Goal: Task Accomplishment & Management: Manage account settings

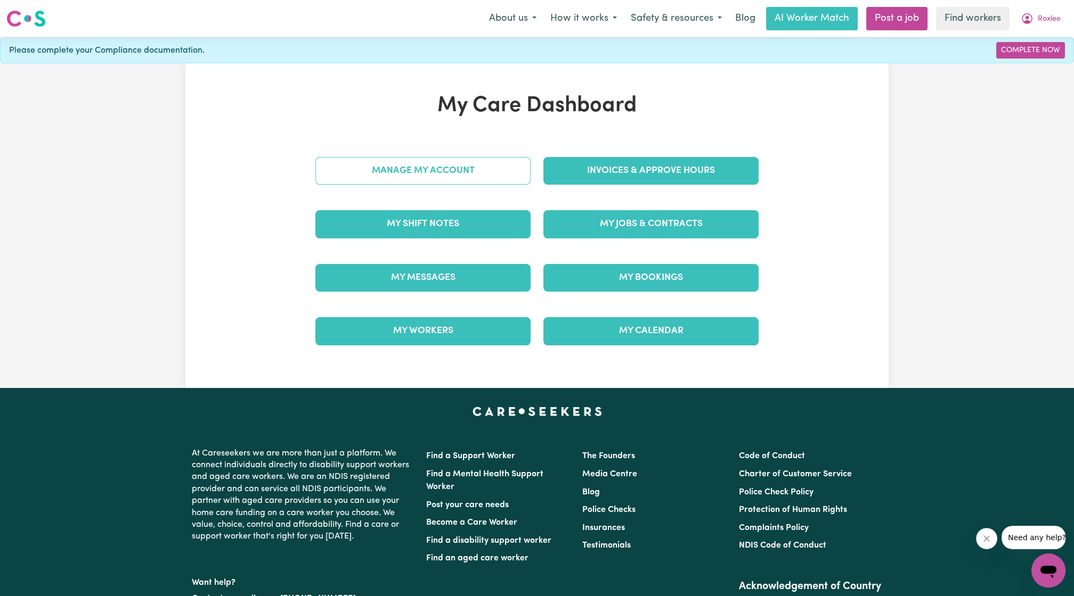
click at [460, 169] on link "Manage My Account" at bounding box center [422, 171] width 215 height 28
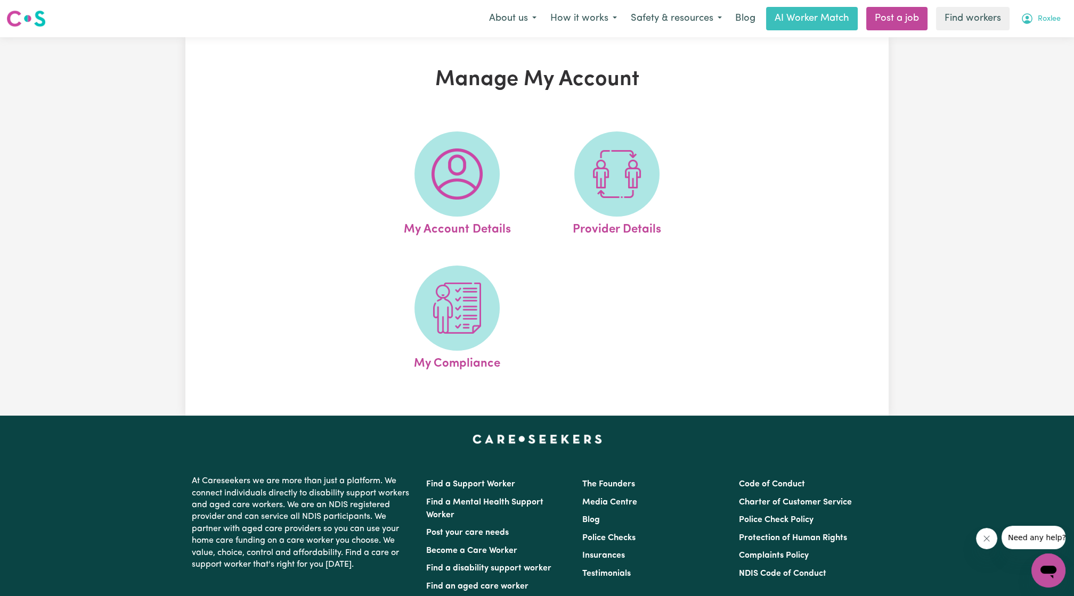
click at [1042, 19] on span "Roxlee" at bounding box center [1048, 19] width 23 height 12
click at [995, 44] on link "My Dashboard" at bounding box center [1025, 41] width 84 height 20
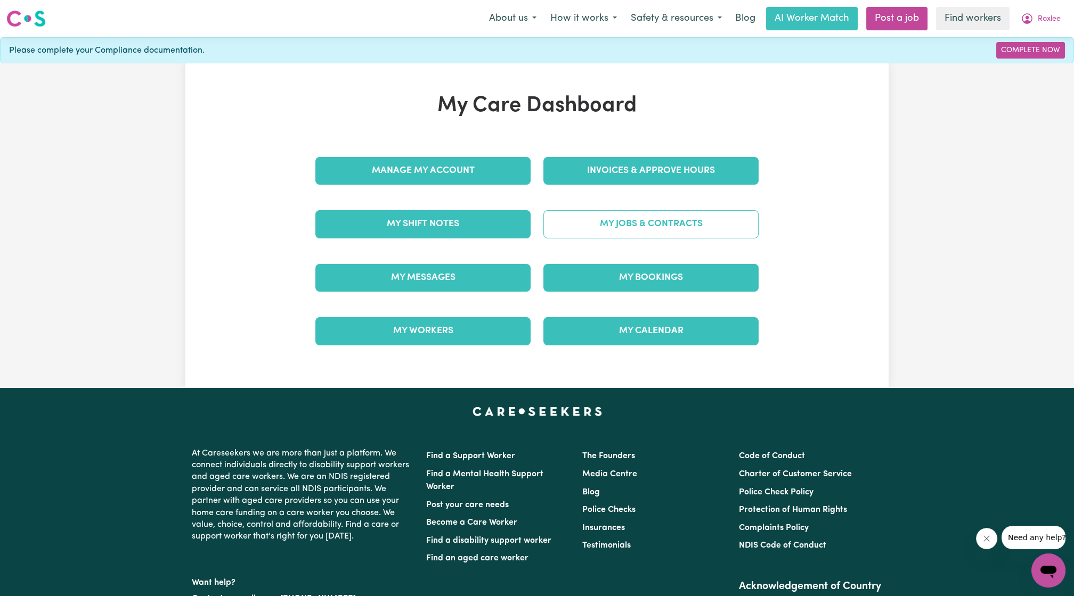
click at [565, 215] on link "My Jobs & Contracts" at bounding box center [650, 224] width 215 height 28
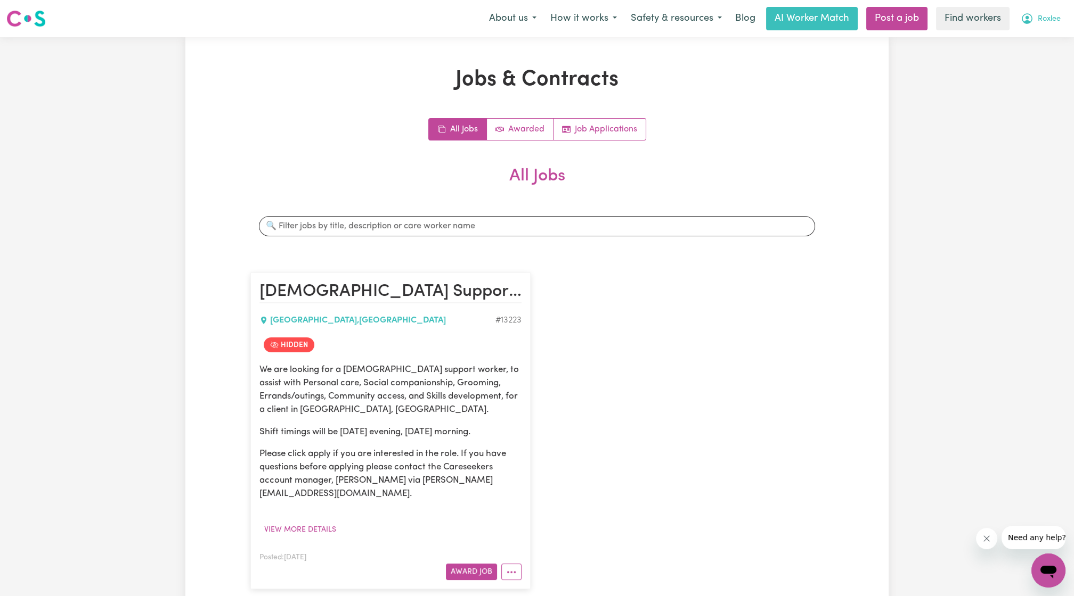
click at [1064, 18] on button "Roxlee" at bounding box center [1040, 18] width 54 height 22
click at [1028, 59] on link "Logout" at bounding box center [1025, 61] width 84 height 20
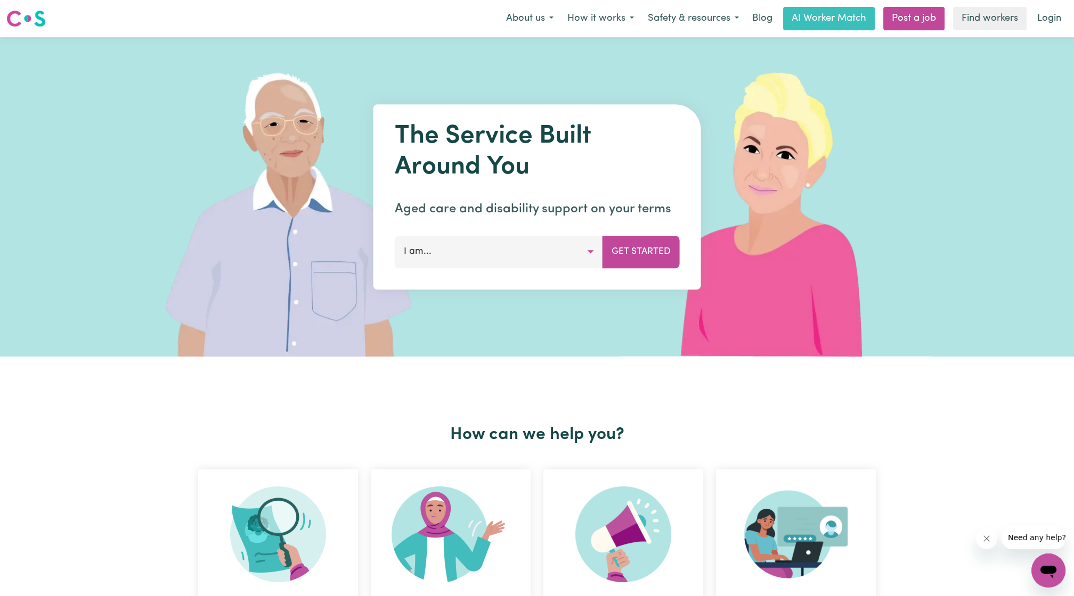
click at [1036, 35] on nav "Menu About us How it works Safety & resources Blog AI Worker Match Post a job F…" at bounding box center [537, 18] width 1074 height 37
click at [1045, 17] on link "Login" at bounding box center [1049, 18] width 37 height 23
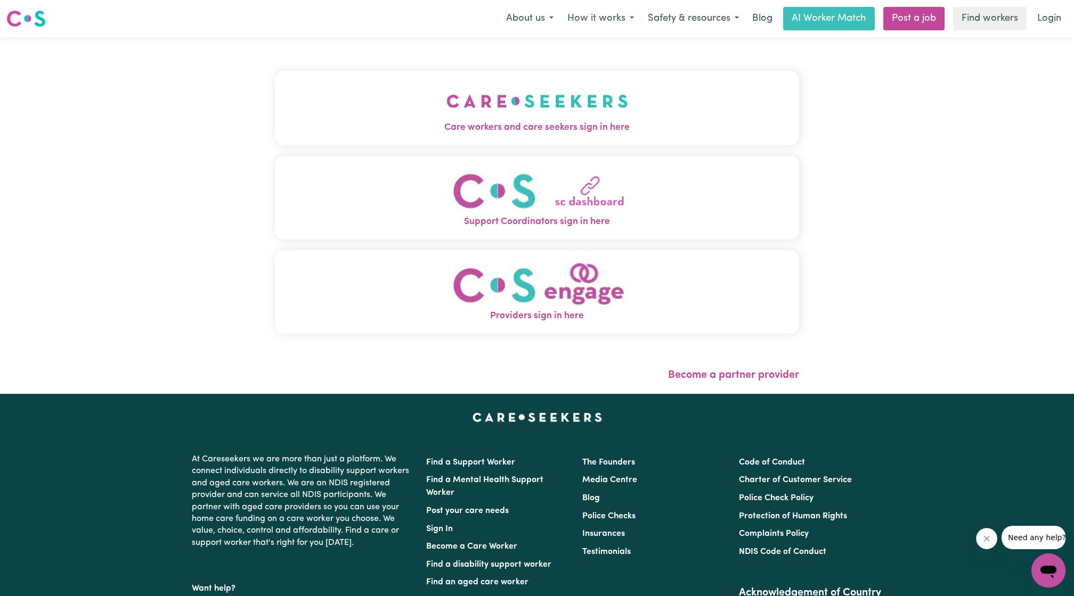
click at [420, 50] on div "Care workers and care seekers sign in here Support Coordinators sign in here Pr…" at bounding box center [536, 215] width 537 height 357
click at [394, 101] on button "Care workers and care seekers sign in here" at bounding box center [537, 108] width 524 height 75
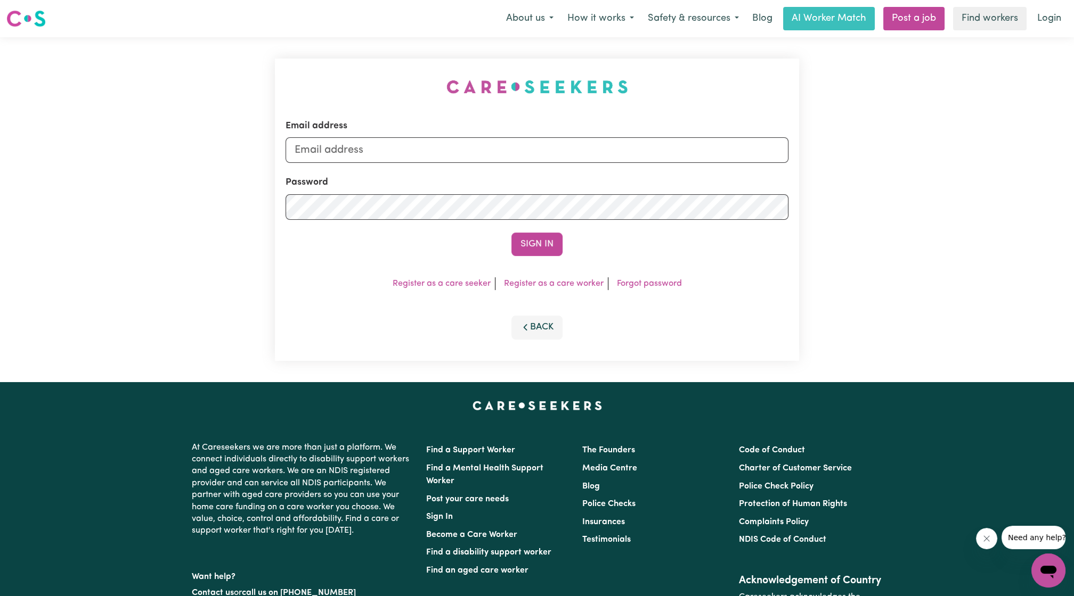
click at [393, 166] on form "Email address Password Sign In" at bounding box center [536, 187] width 503 height 137
click at [399, 154] on input "Email address" at bounding box center [536, 150] width 503 height 26
drag, startPoint x: 351, startPoint y: 150, endPoint x: 841, endPoint y: 159, distance: 490.1
click at [841, 159] on div "Email address [EMAIL_ADDRESS][PERSON_NAME][DOMAIN_NAME] Password Sign In Regist…" at bounding box center [537, 209] width 1074 height 345
type input "[EMAIL_ADDRESS][DOMAIN_NAME]"
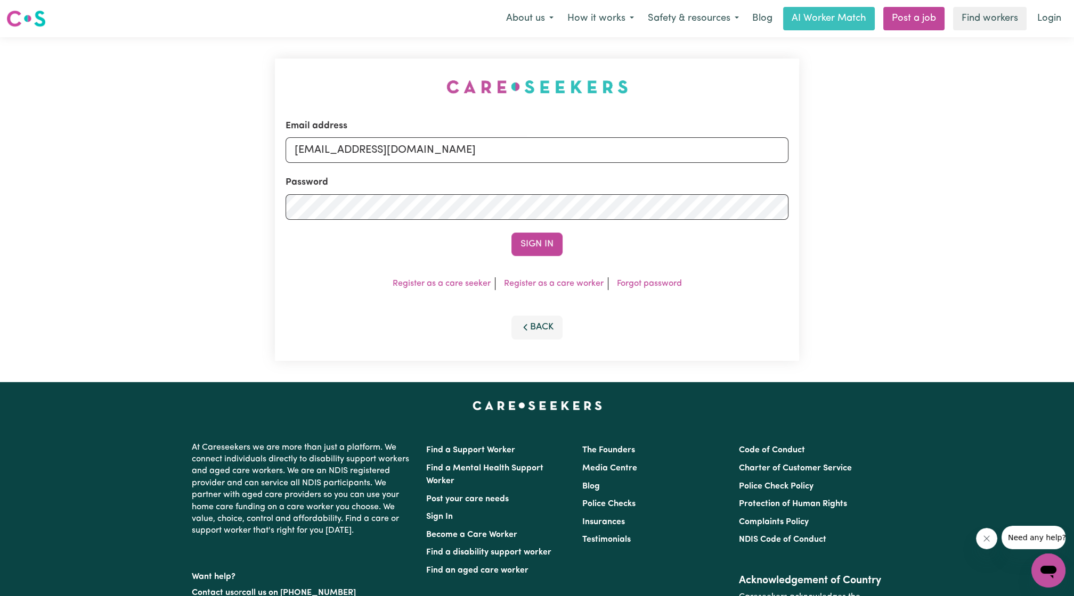
click at [582, 234] on div "Sign In" at bounding box center [536, 244] width 503 height 23
click at [545, 239] on button "Sign In" at bounding box center [536, 244] width 51 height 23
